Goal: Navigation & Orientation: Find specific page/section

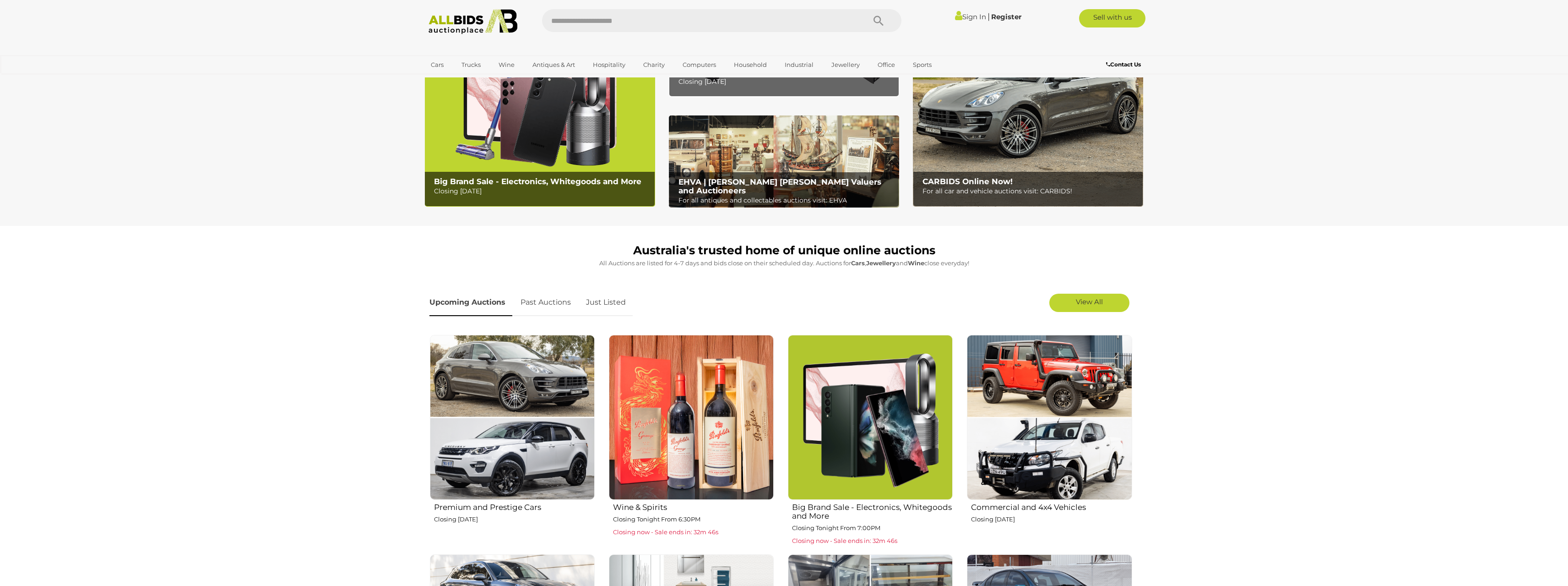
scroll to position [138, 0]
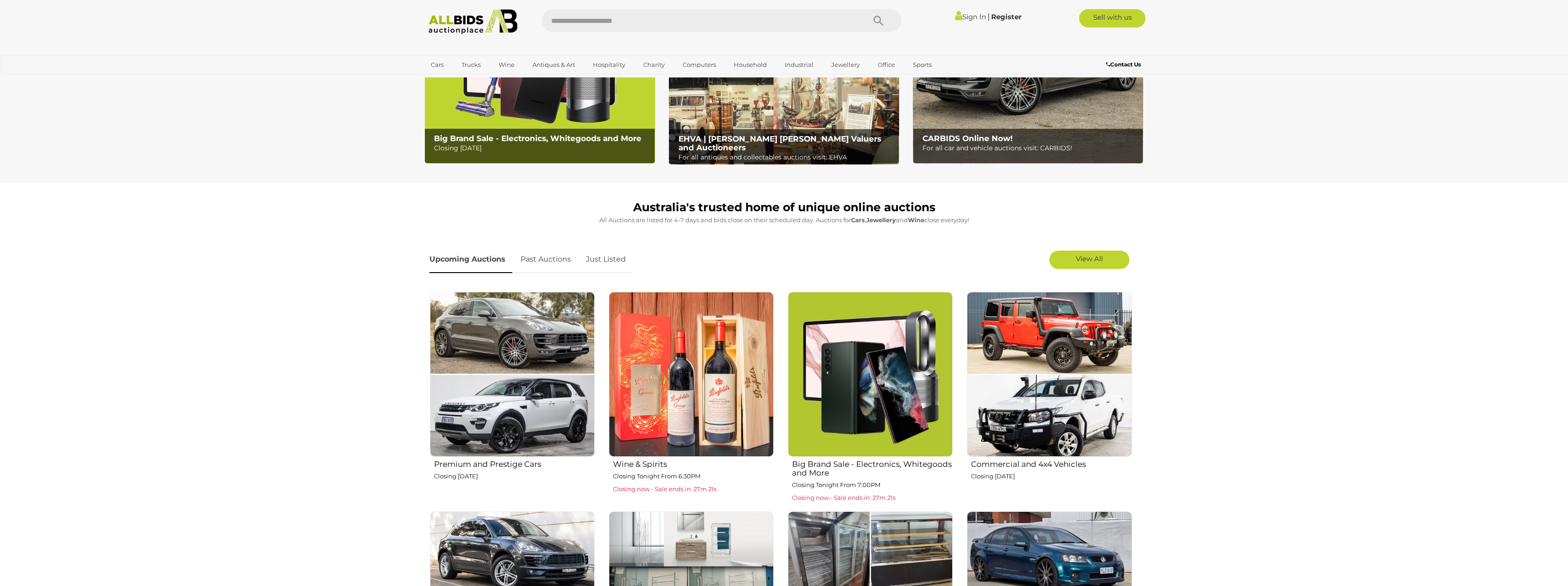
click at [289, 392] on section "Australia's trusted home of unique online auctions All Auctions are listed for …" at bounding box center [784, 477] width 1568 height 589
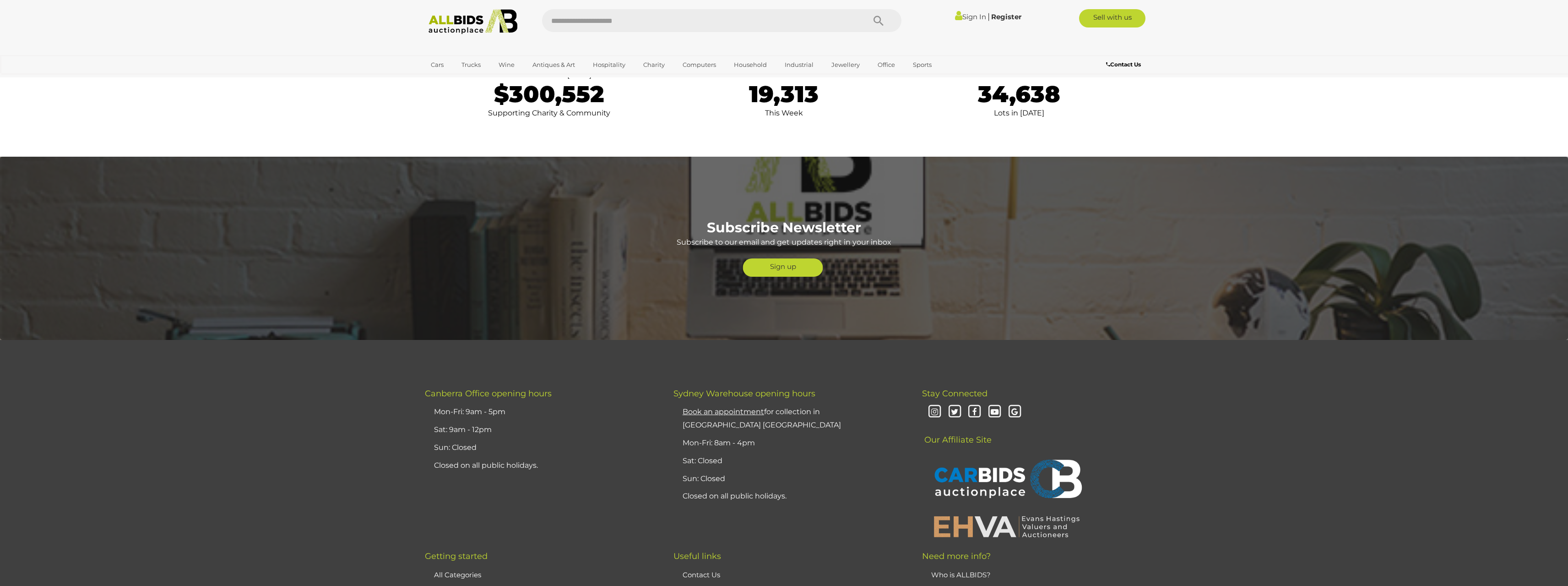
scroll to position [2108, 0]
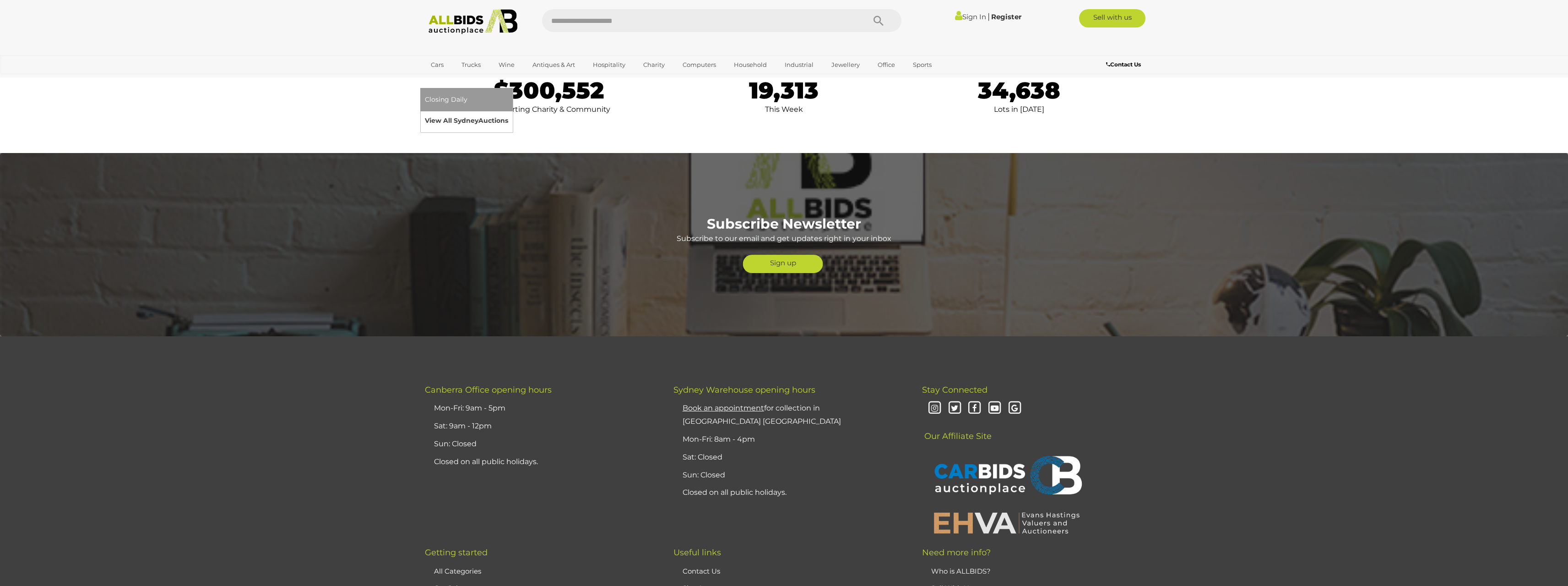
click at [508, 114] on link "View All Sydney Auctions" at bounding box center [466, 121] width 83 height 14
